Goal: Navigation & Orientation: Find specific page/section

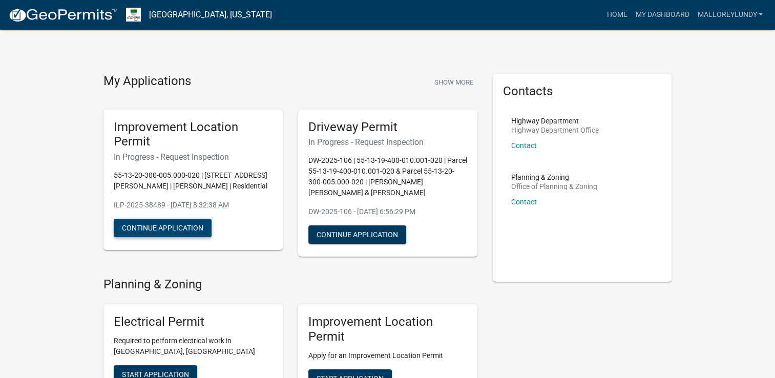
click at [176, 227] on button "Continue Application" at bounding box center [163, 228] width 98 height 18
click at [449, 80] on button "Show More" at bounding box center [453, 82] width 47 height 17
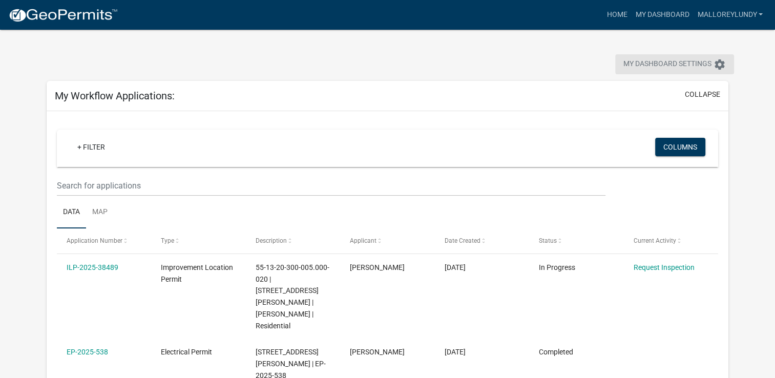
click at [677, 62] on span "My Dashboard Settings" at bounding box center [667, 64] width 88 height 12
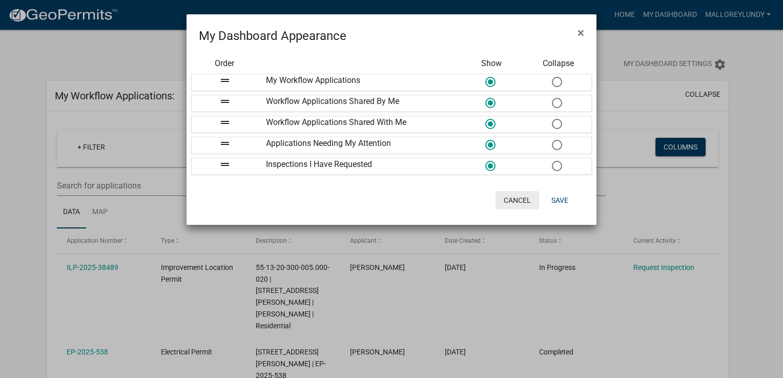
click at [525, 194] on button "Cancel" at bounding box center [517, 200] width 44 height 18
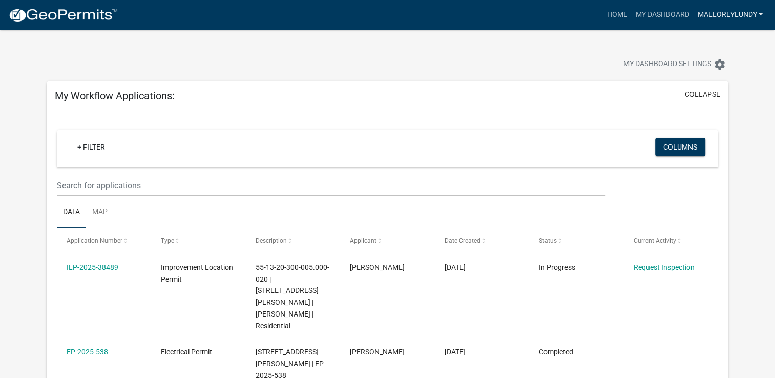
click at [733, 16] on link "MalloreyLundy" at bounding box center [730, 14] width 74 height 19
click at [721, 50] on link "Account" at bounding box center [726, 42] width 82 height 25
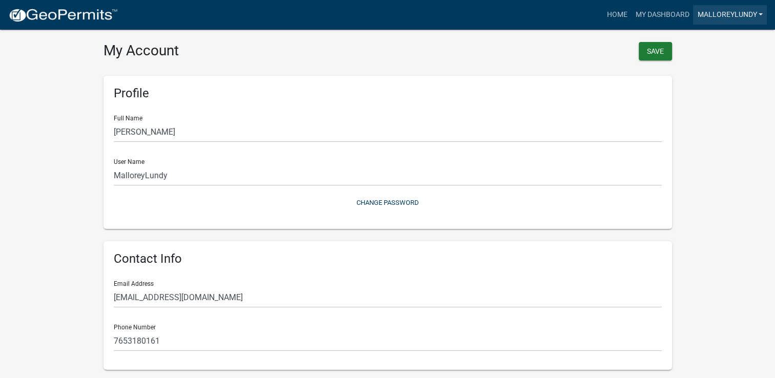
click at [716, 13] on link "MalloreyLundy" at bounding box center [730, 14] width 74 height 19
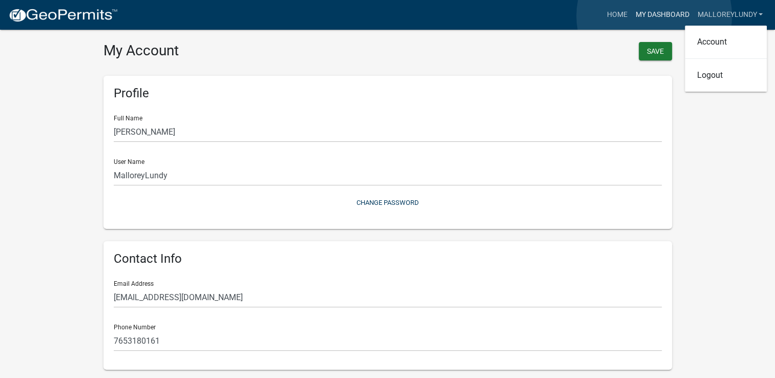
click at [654, 16] on link "My Dashboard" at bounding box center [662, 14] width 62 height 19
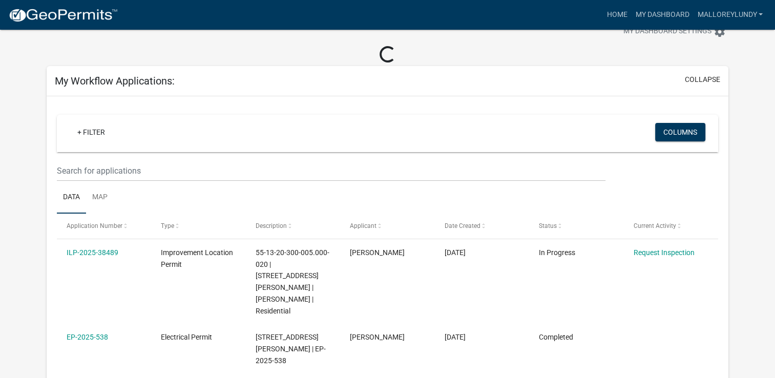
scroll to position [51, 0]
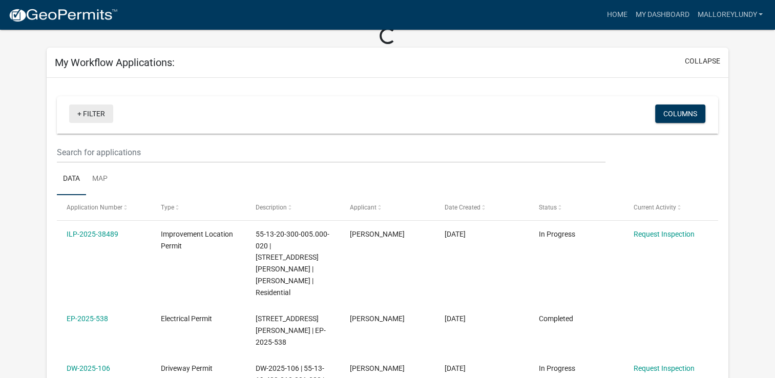
click at [77, 112] on link "+ Filter" at bounding box center [91, 113] width 44 height 18
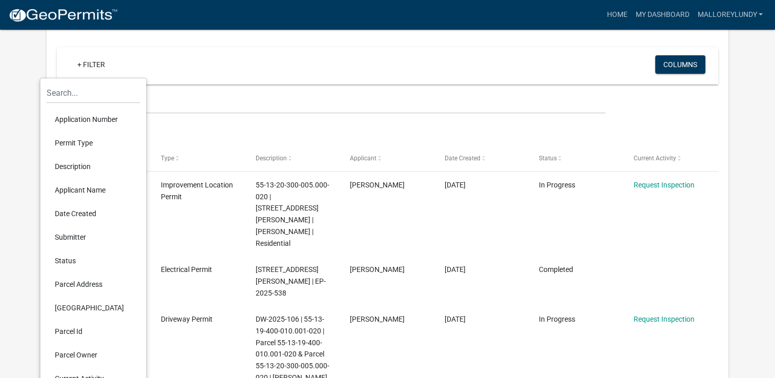
scroll to position [0, 0]
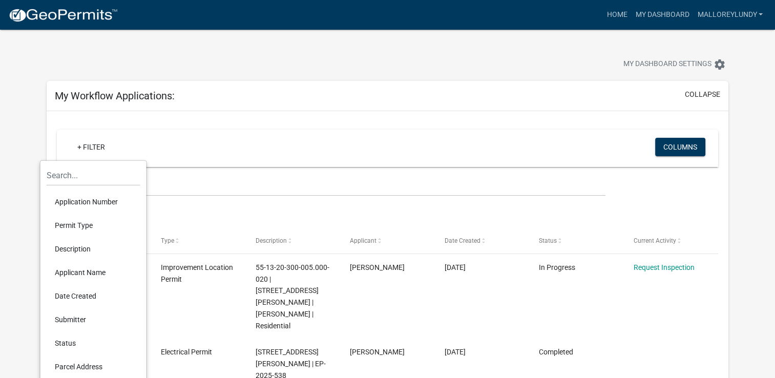
click at [549, 72] on div "My Dashboard Settings settings" at bounding box center [591, 65] width 290 height 23
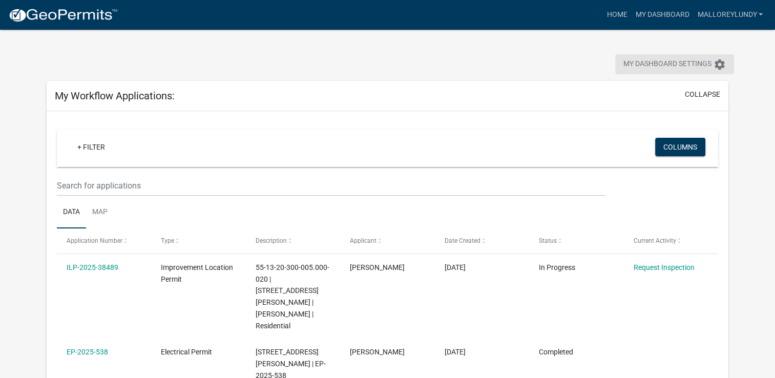
click at [717, 63] on icon "settings" at bounding box center [719, 64] width 12 height 12
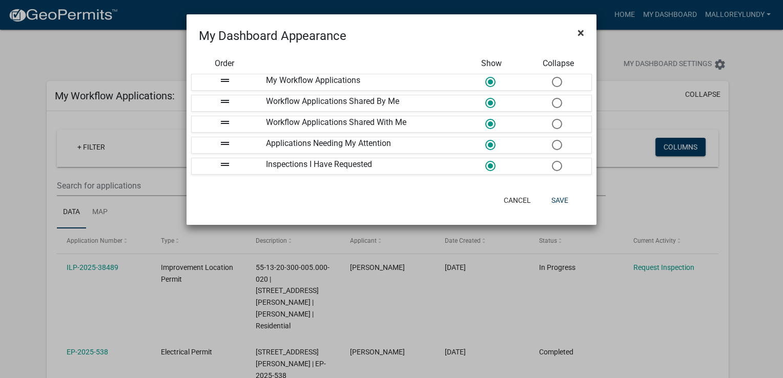
click at [578, 31] on span "×" at bounding box center [580, 33] width 7 height 14
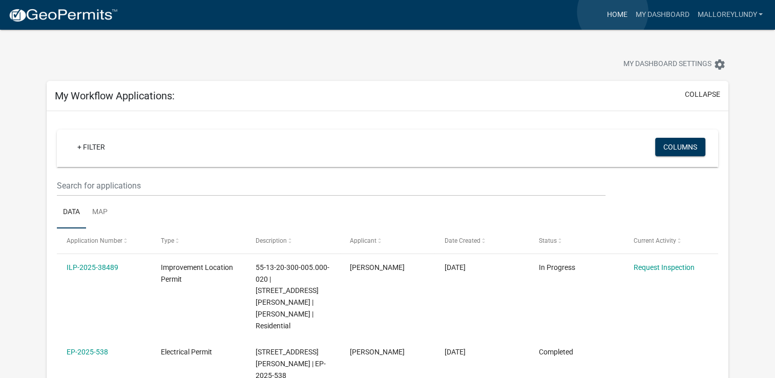
click at [613, 12] on link "Home" at bounding box center [616, 14] width 29 height 19
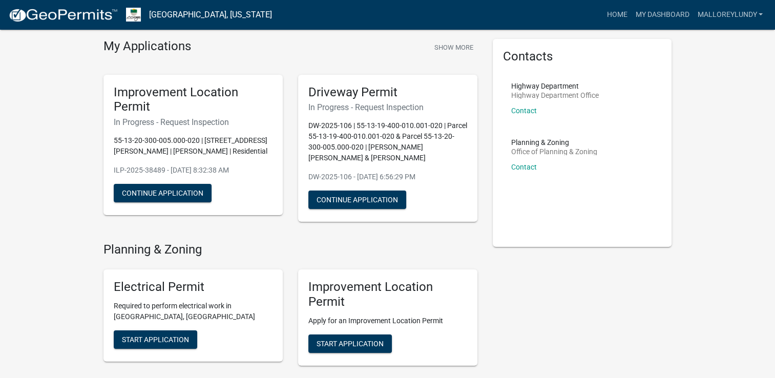
scroll to position [51, 0]
